Goal: Information Seeking & Learning: Learn about a topic

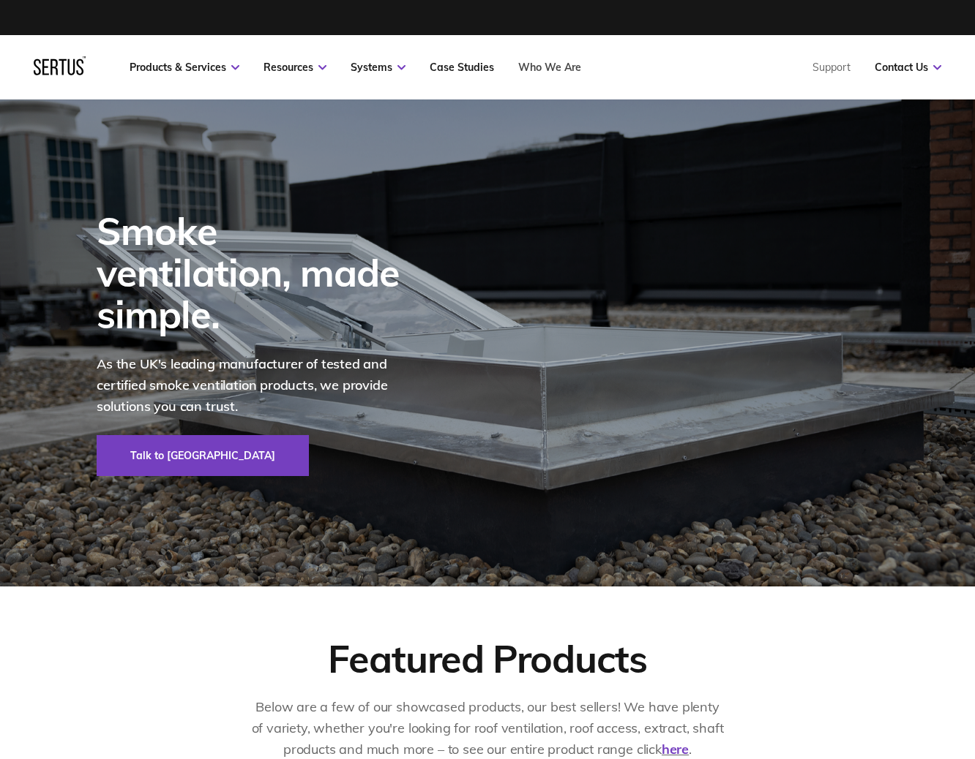
click at [548, 65] on link "Who We Are" at bounding box center [549, 67] width 63 height 13
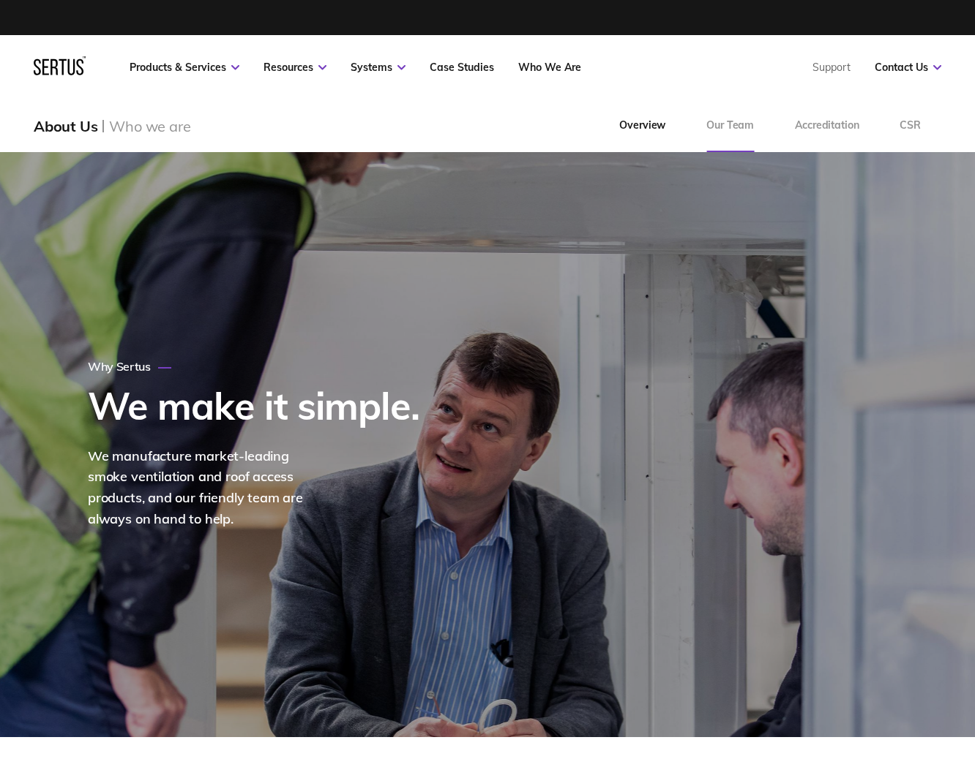
click at [735, 138] on link "Our Team" at bounding box center [730, 126] width 89 height 53
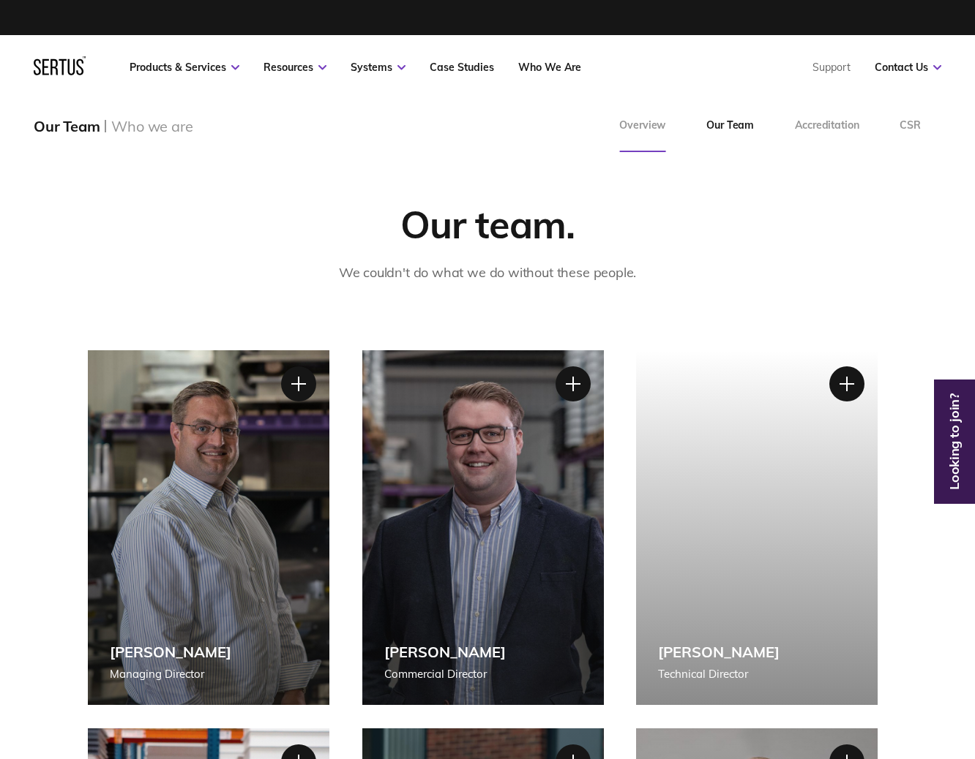
click at [623, 127] on link "Overview" at bounding box center [641, 126] width 87 height 53
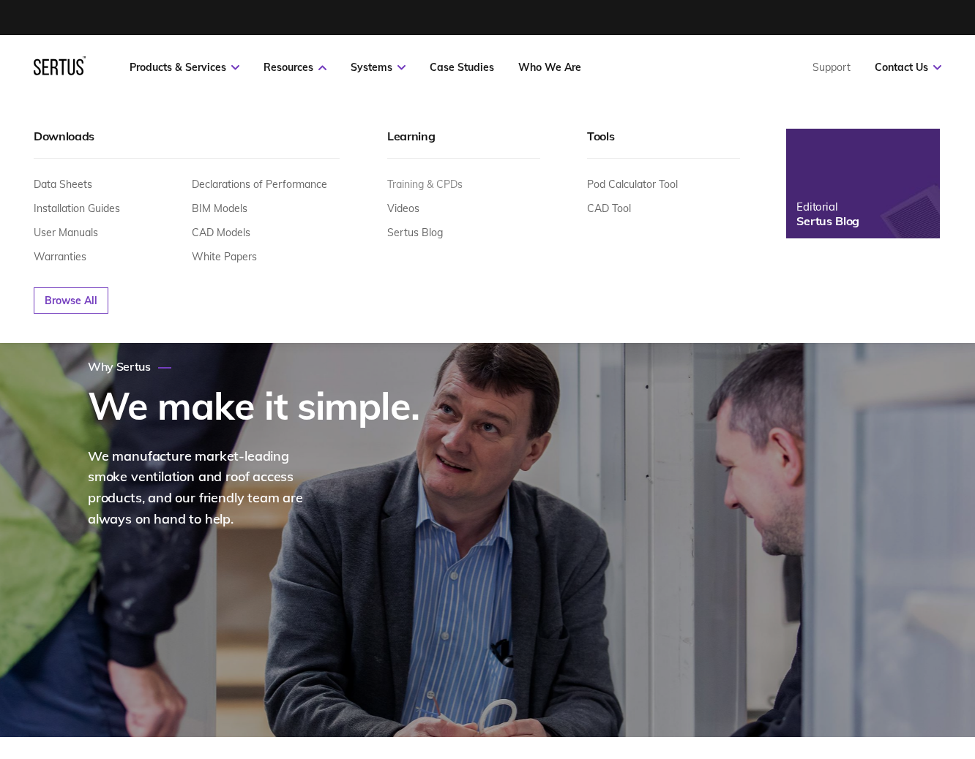
click at [444, 183] on link "Training & CPDs" at bounding box center [424, 184] width 75 height 13
